Goal: Entertainment & Leisure: Browse casually

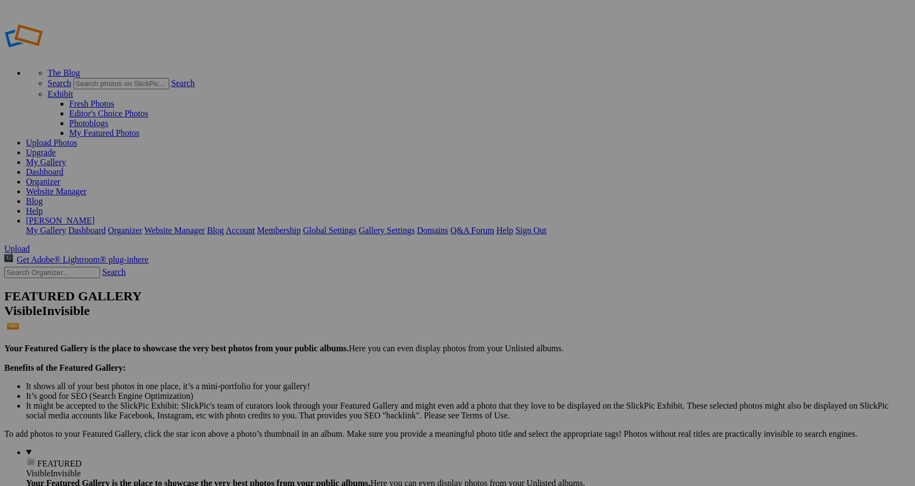
click at [30, 244] on span "Upload" at bounding box center [16, 248] width 25 height 9
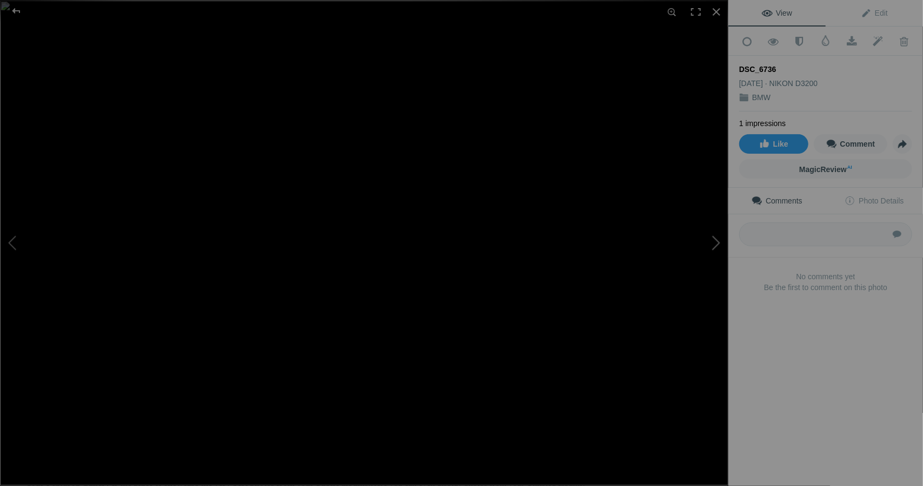
click at [717, 239] on button at bounding box center [687, 242] width 81 height 175
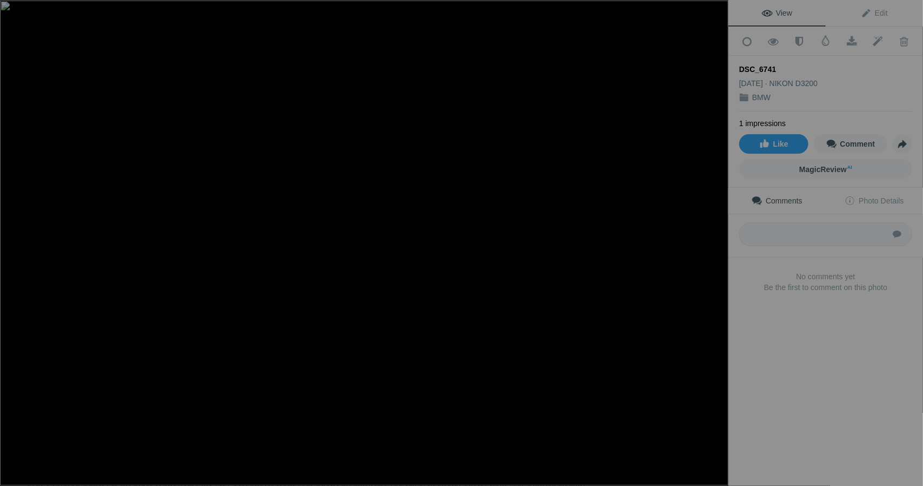
click at [717, 239] on button at bounding box center [687, 242] width 81 height 175
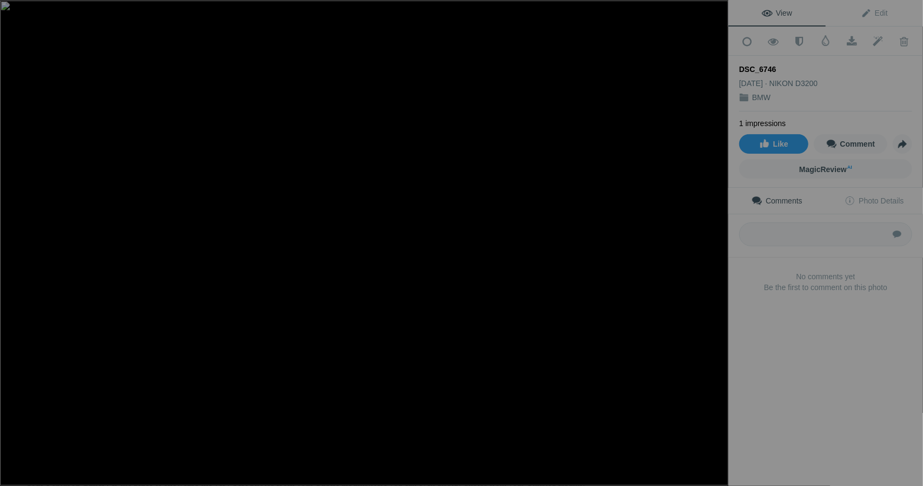
click at [717, 239] on button at bounding box center [687, 242] width 81 height 175
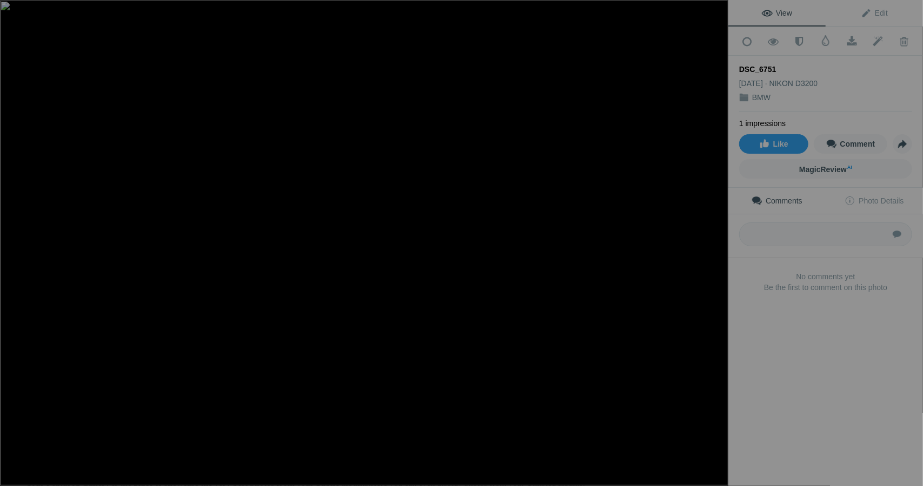
click at [717, 239] on button at bounding box center [687, 242] width 81 height 175
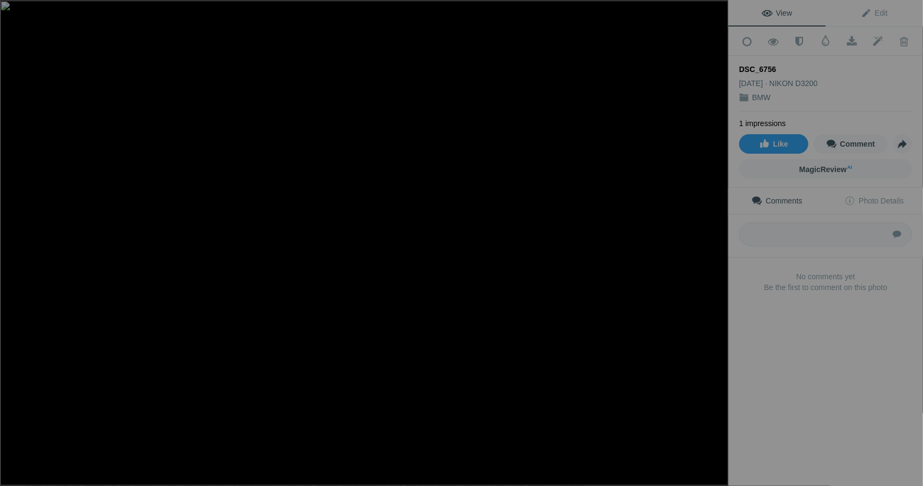
click at [717, 239] on button at bounding box center [687, 242] width 81 height 175
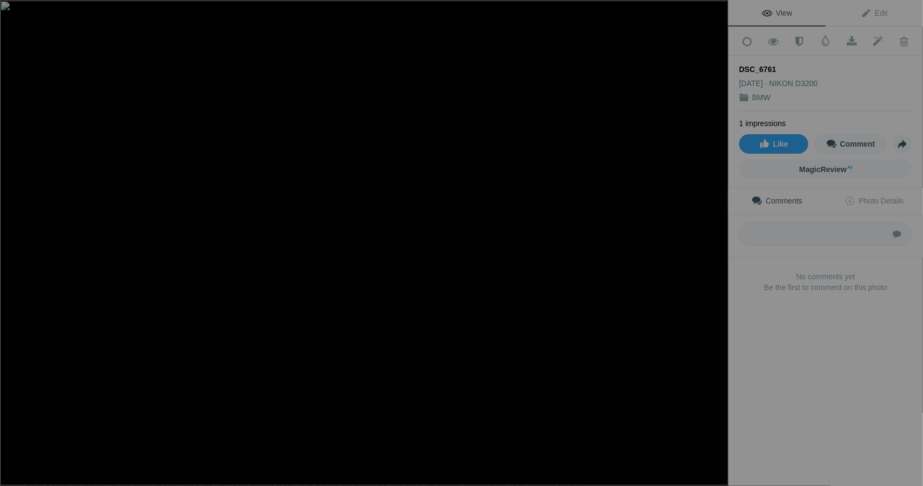
click at [717, 239] on button at bounding box center [687, 242] width 81 height 175
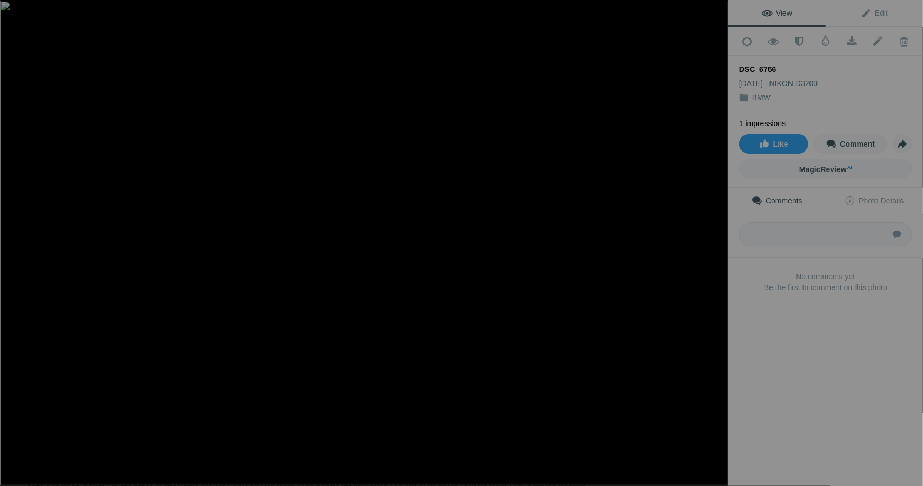
click at [717, 239] on button at bounding box center [687, 242] width 81 height 175
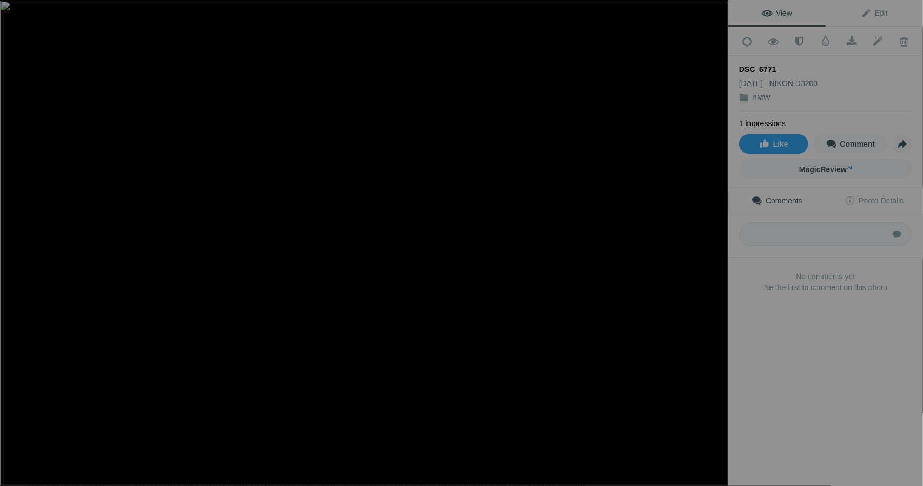
click at [717, 239] on button at bounding box center [687, 242] width 81 height 175
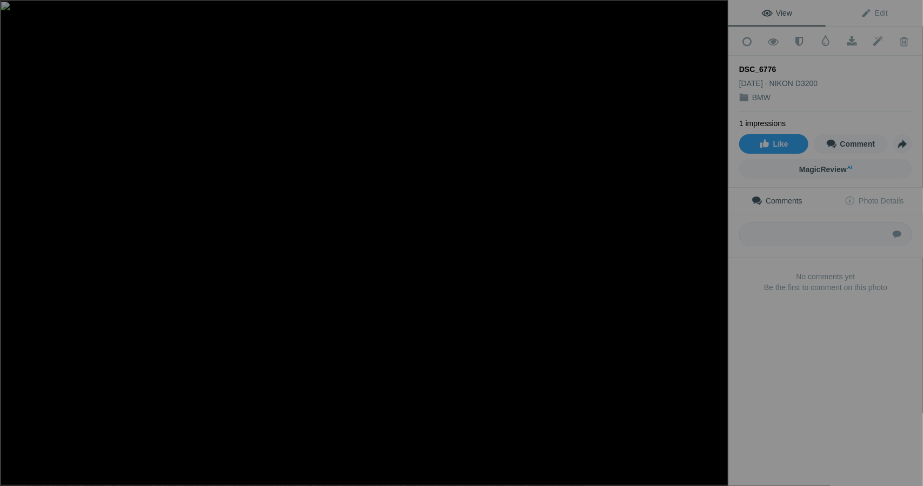
click at [717, 239] on button at bounding box center [687, 242] width 81 height 175
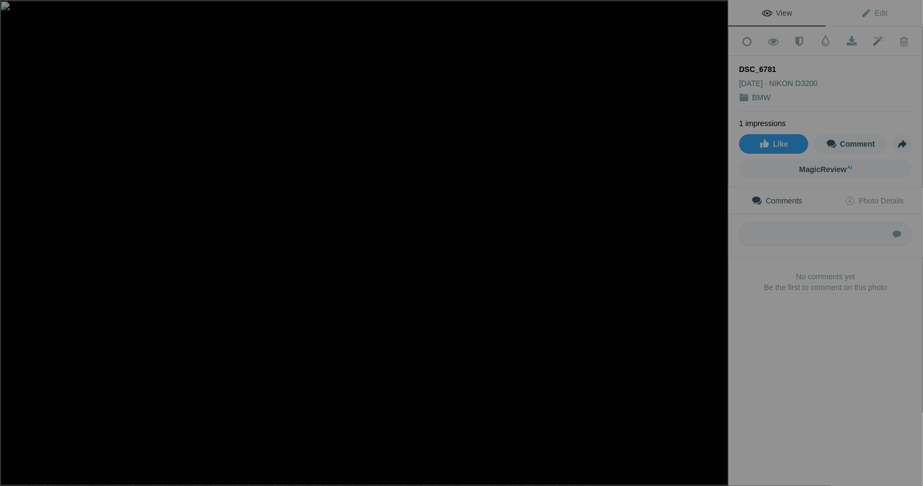
click at [717, 239] on button at bounding box center [687, 242] width 81 height 175
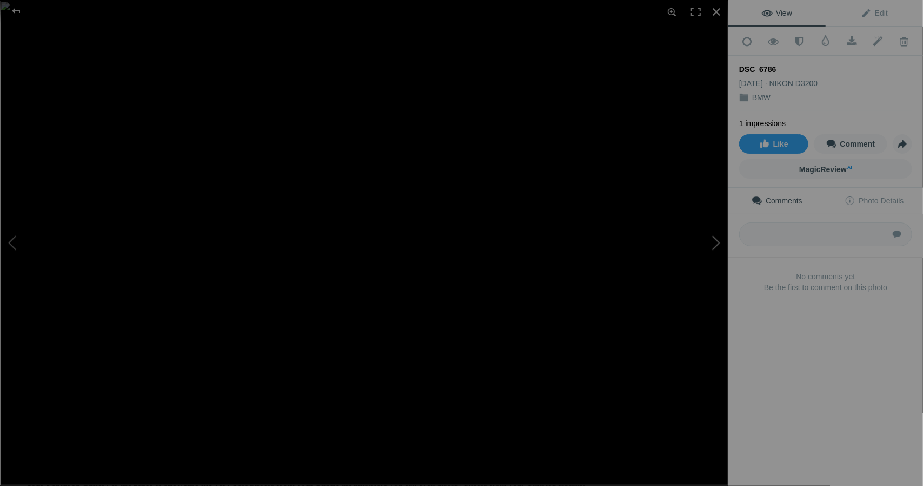
click at [717, 239] on button at bounding box center [687, 242] width 81 height 175
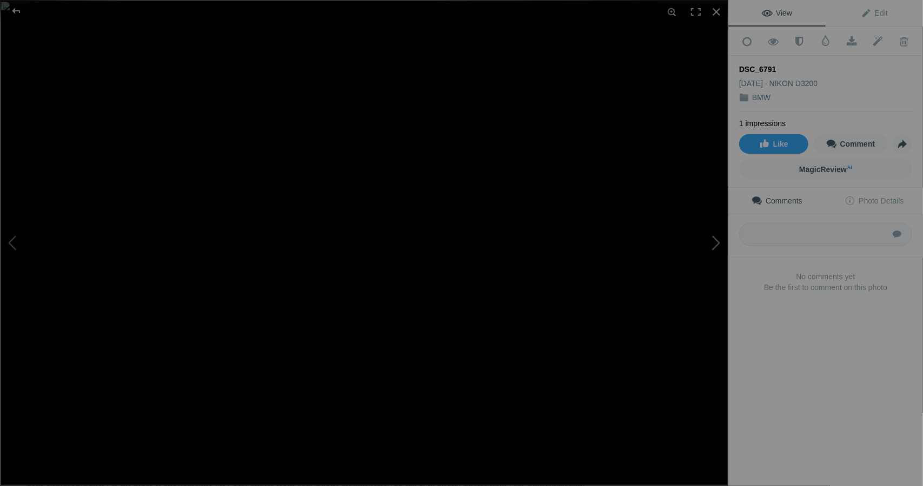
click at [717, 239] on button at bounding box center [687, 242] width 81 height 175
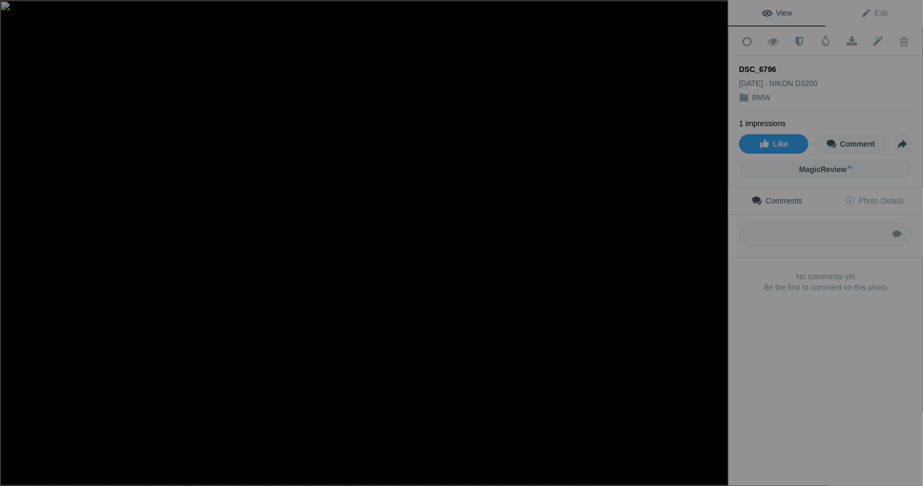
click at [717, 239] on button at bounding box center [687, 242] width 81 height 175
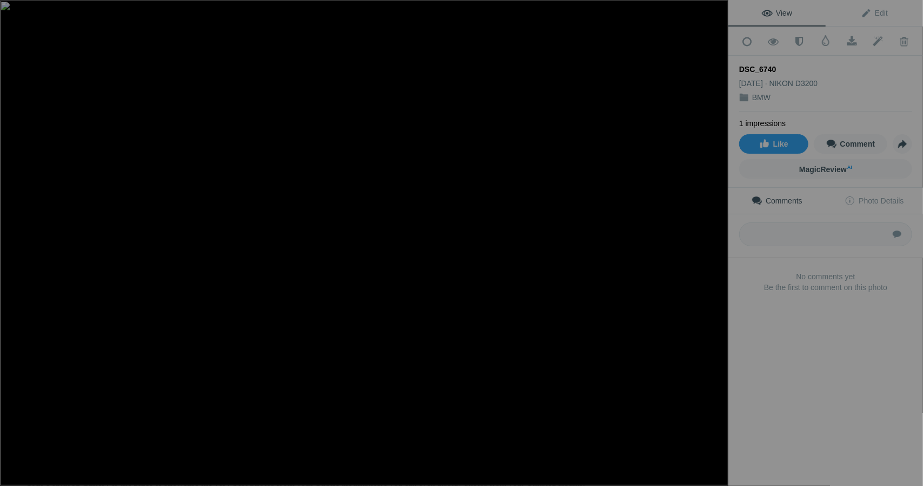
click at [717, 239] on button at bounding box center [687, 242] width 81 height 175
click at [716, 241] on button at bounding box center [687, 242] width 81 height 175
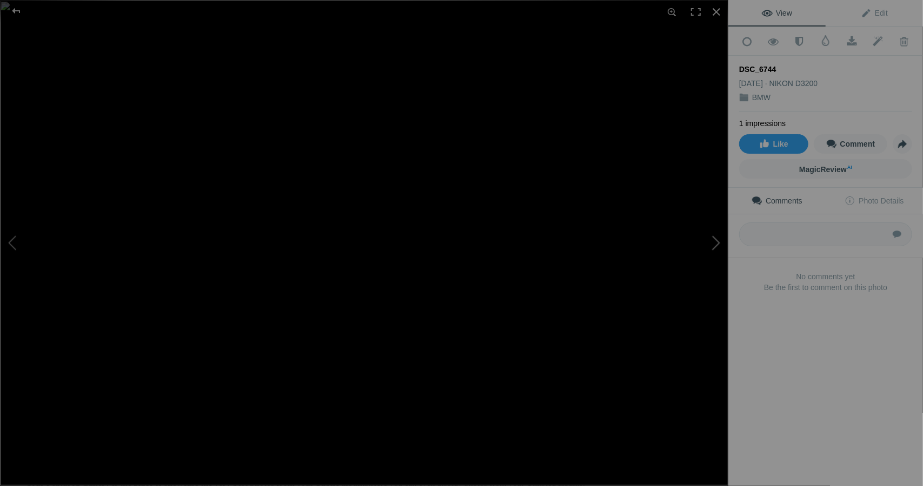
click at [716, 241] on button at bounding box center [687, 242] width 81 height 175
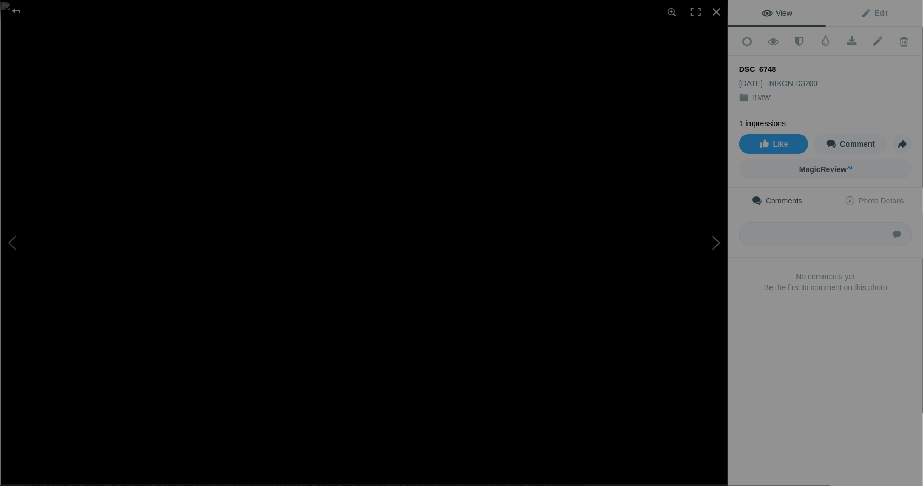
click at [716, 241] on button at bounding box center [687, 242] width 81 height 175
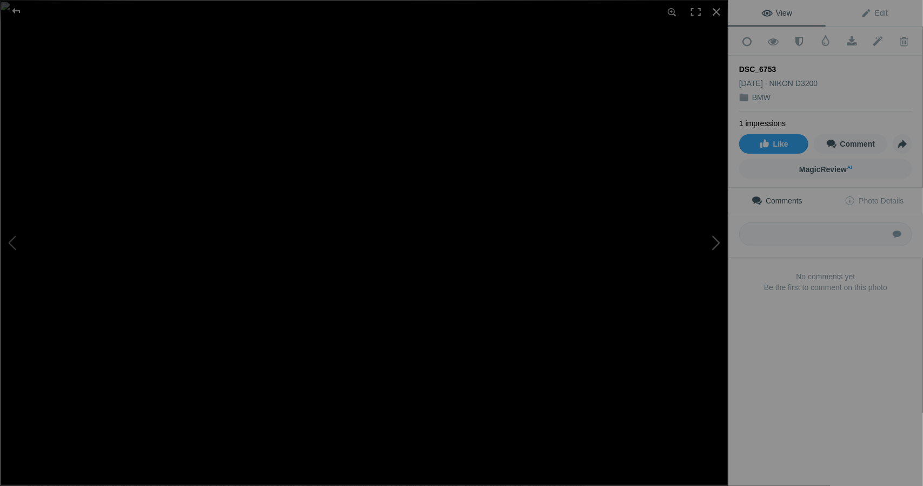
click at [716, 241] on button at bounding box center [687, 242] width 81 height 175
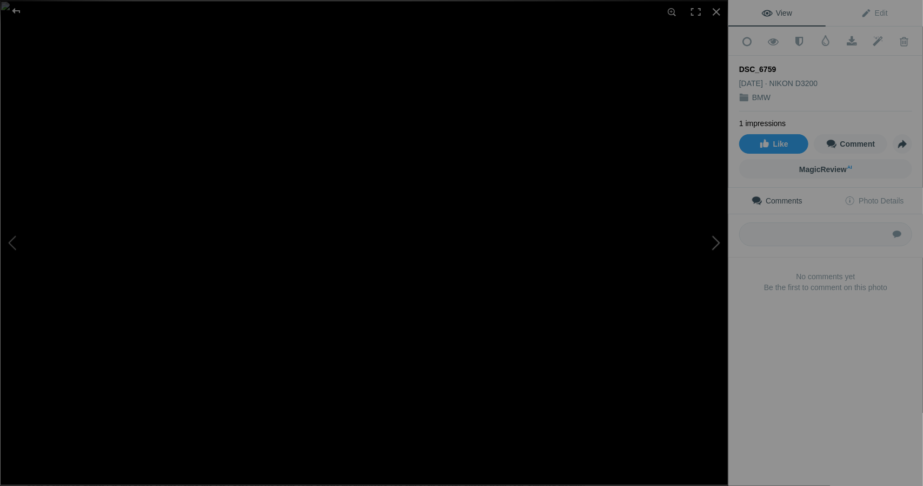
click at [716, 241] on button at bounding box center [687, 242] width 81 height 175
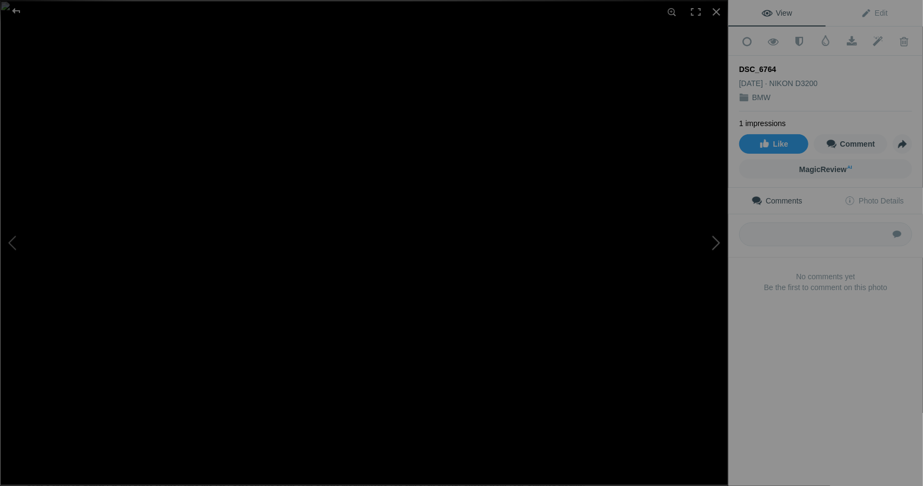
click at [716, 241] on button at bounding box center [687, 242] width 81 height 175
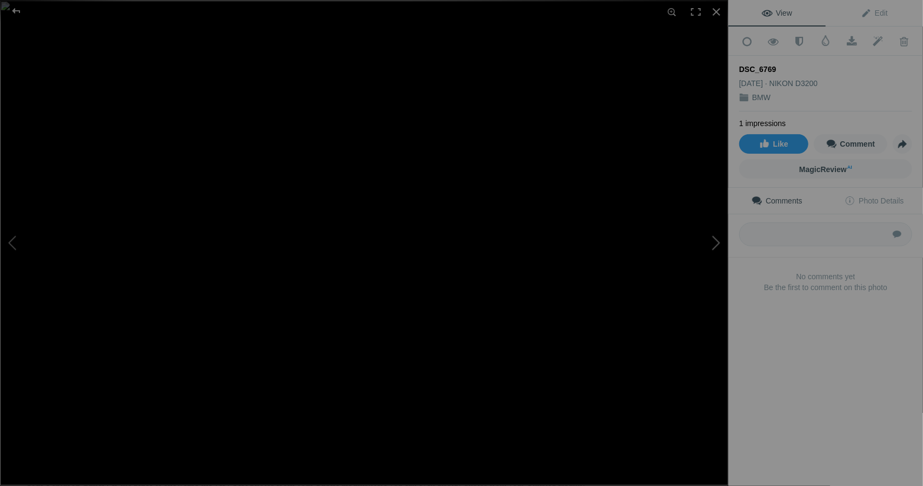
click at [716, 241] on button at bounding box center [687, 242] width 81 height 175
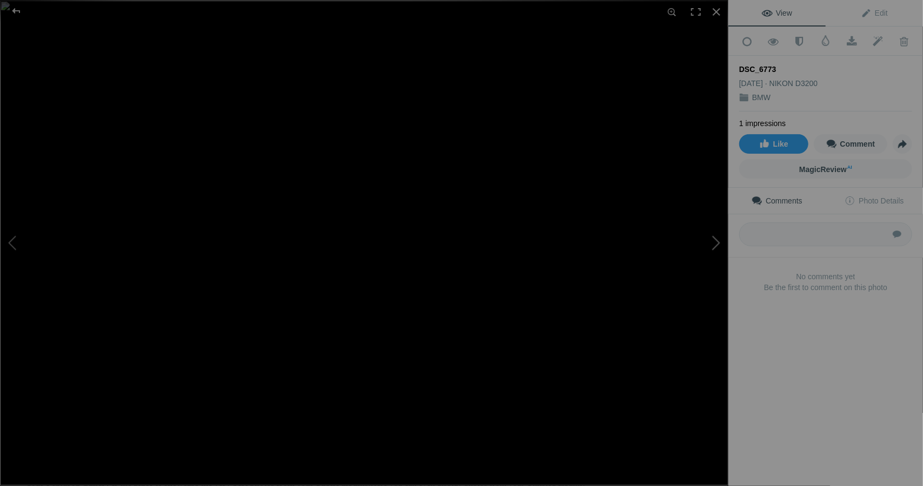
click at [716, 241] on button at bounding box center [687, 242] width 81 height 175
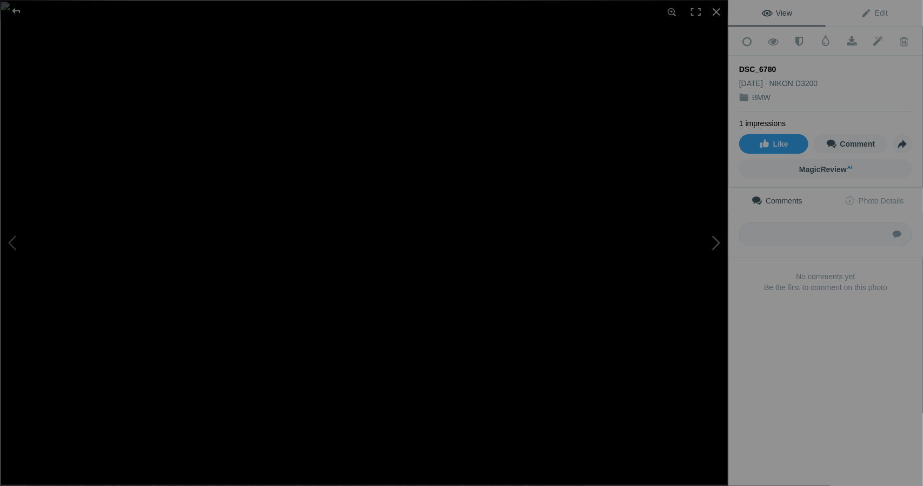
click at [716, 241] on button at bounding box center [687, 242] width 81 height 175
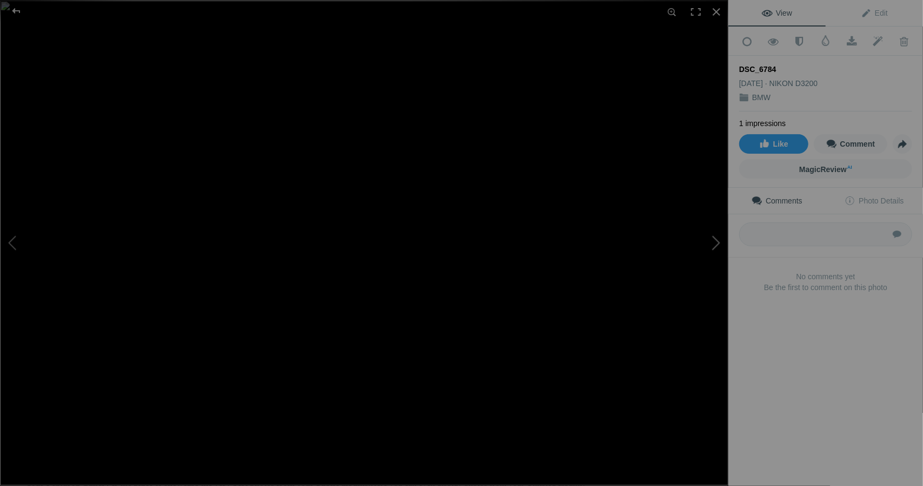
click at [716, 241] on button at bounding box center [687, 242] width 81 height 175
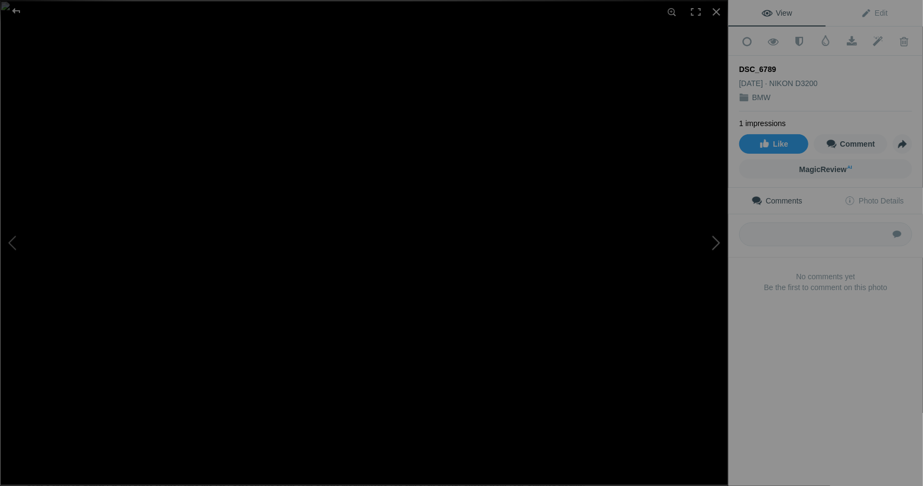
click at [716, 241] on button at bounding box center [687, 242] width 81 height 175
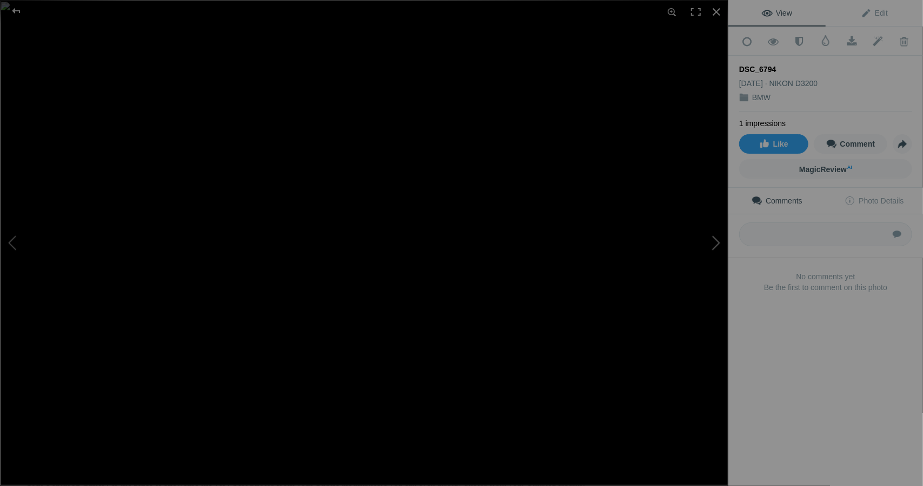
click at [716, 241] on button at bounding box center [687, 242] width 81 height 175
